Goal: Find specific page/section: Find specific page/section

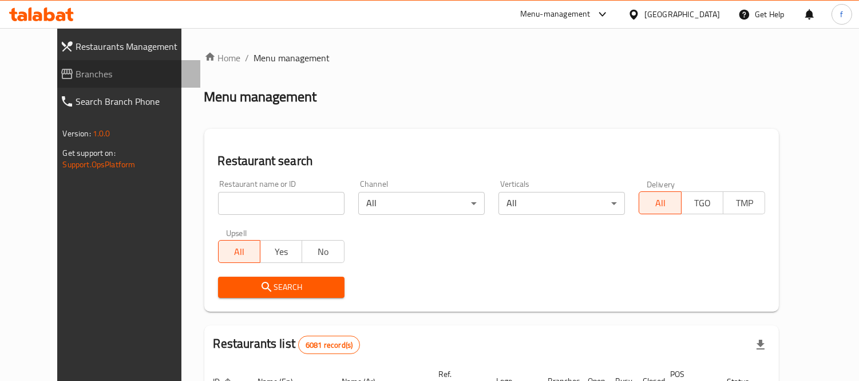
click at [76, 69] on span "Branches" at bounding box center [134, 74] width 116 height 14
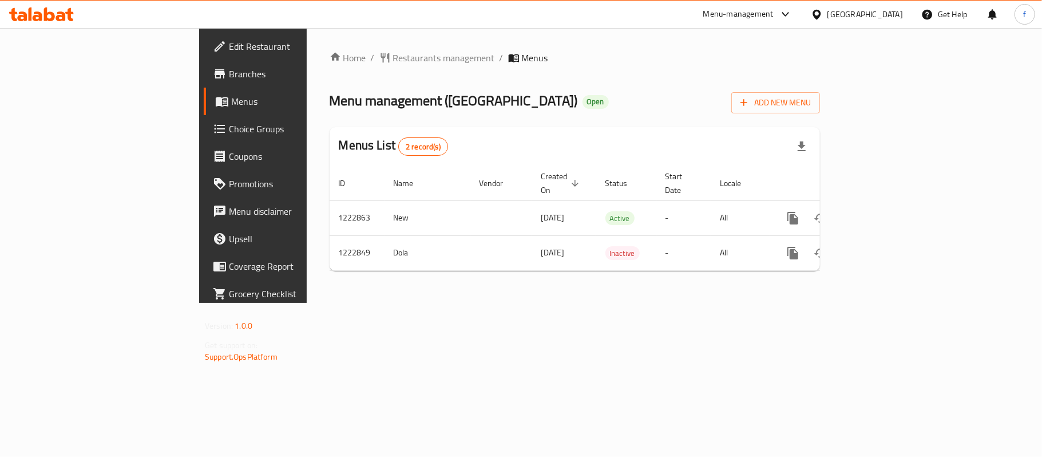
click at [774, 14] on div "Menu-management" at bounding box center [738, 14] width 70 height 14
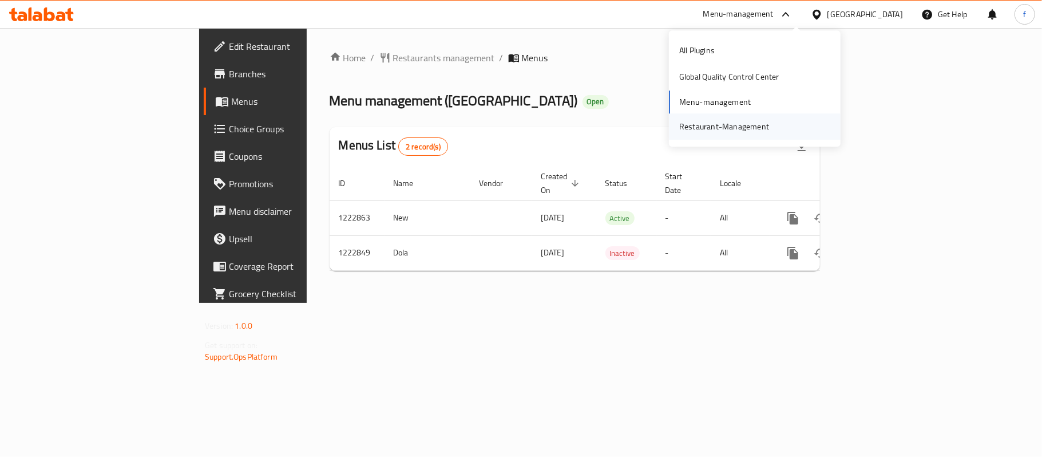
click at [733, 115] on div "Restaurant-Management" at bounding box center [724, 126] width 108 height 26
